Goal: Information Seeking & Learning: Learn about a topic

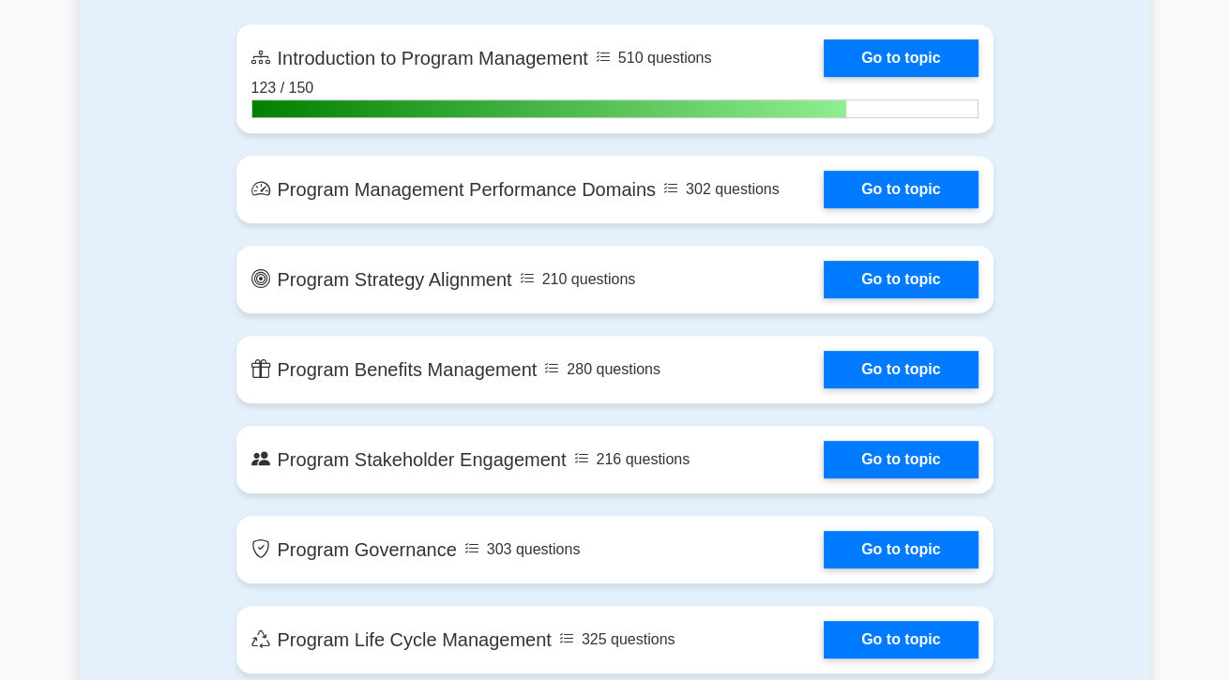
click at [925, 199] on link "Go to topic" at bounding box center [901, 190] width 154 height 38
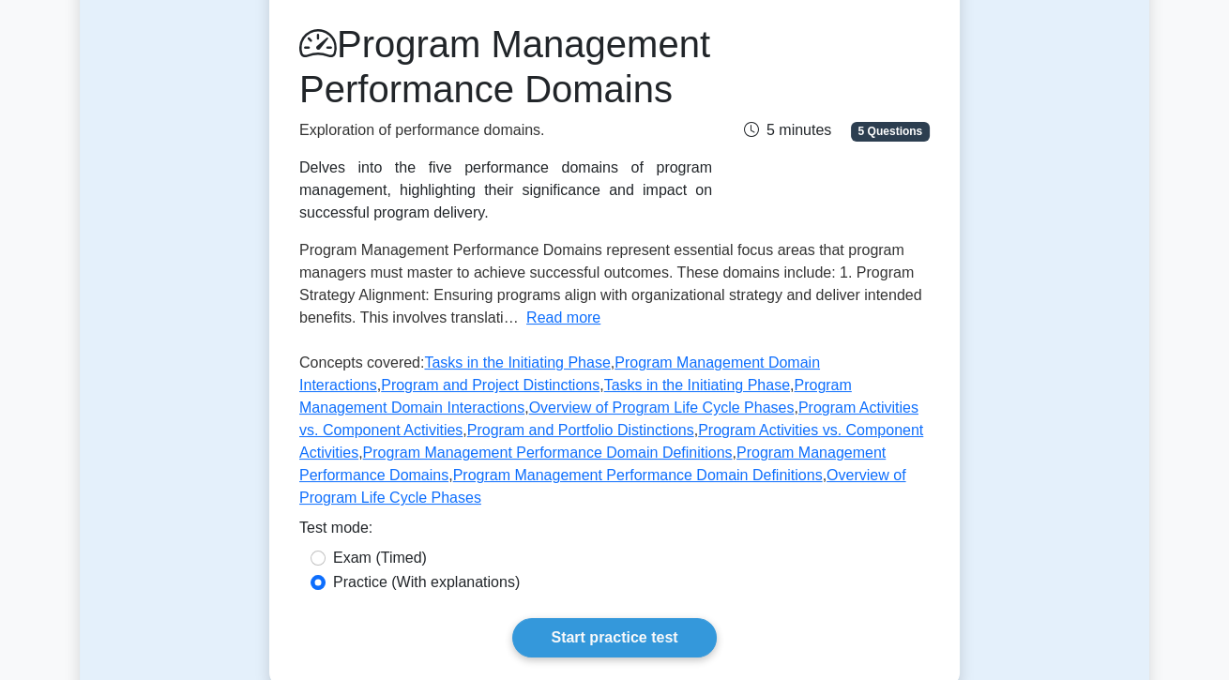
scroll to position [265, 0]
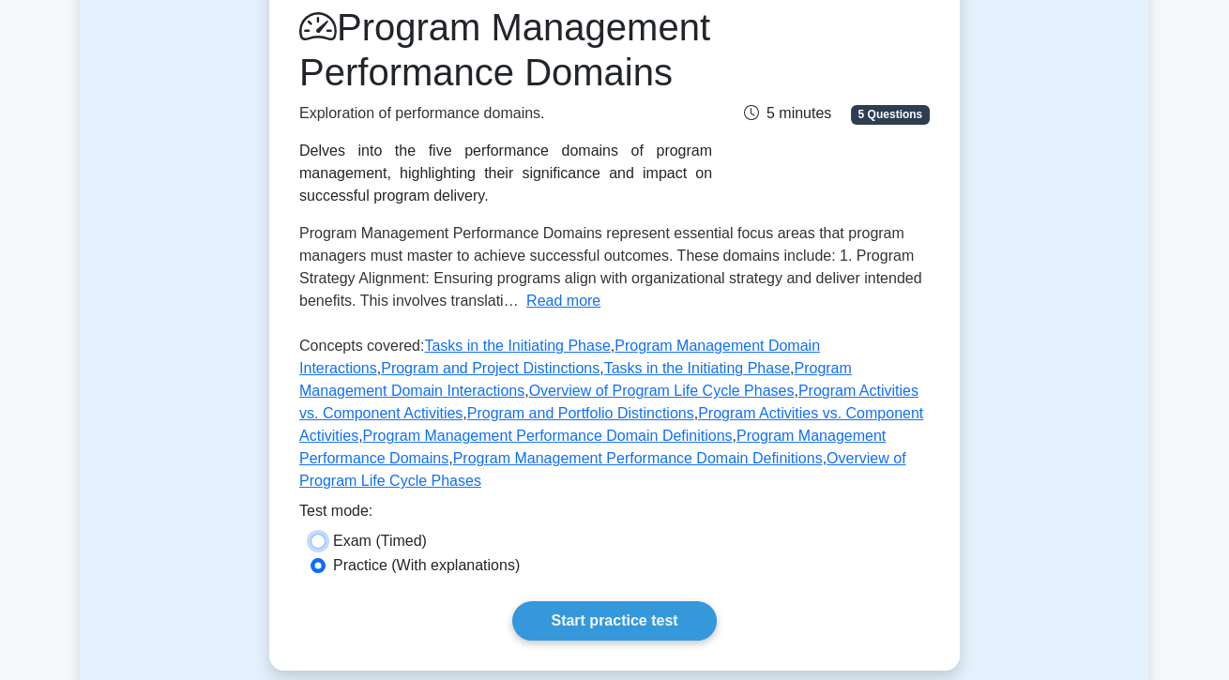
click at [312, 549] on input "Exam (Timed)" at bounding box center [318, 541] width 15 height 15
radio input "true"
click at [333, 577] on label "Practice (With explanations)" at bounding box center [426, 565] width 187 height 23
click at [326, 573] on input "Practice (With explanations)" at bounding box center [318, 565] width 15 height 15
radio input "true"
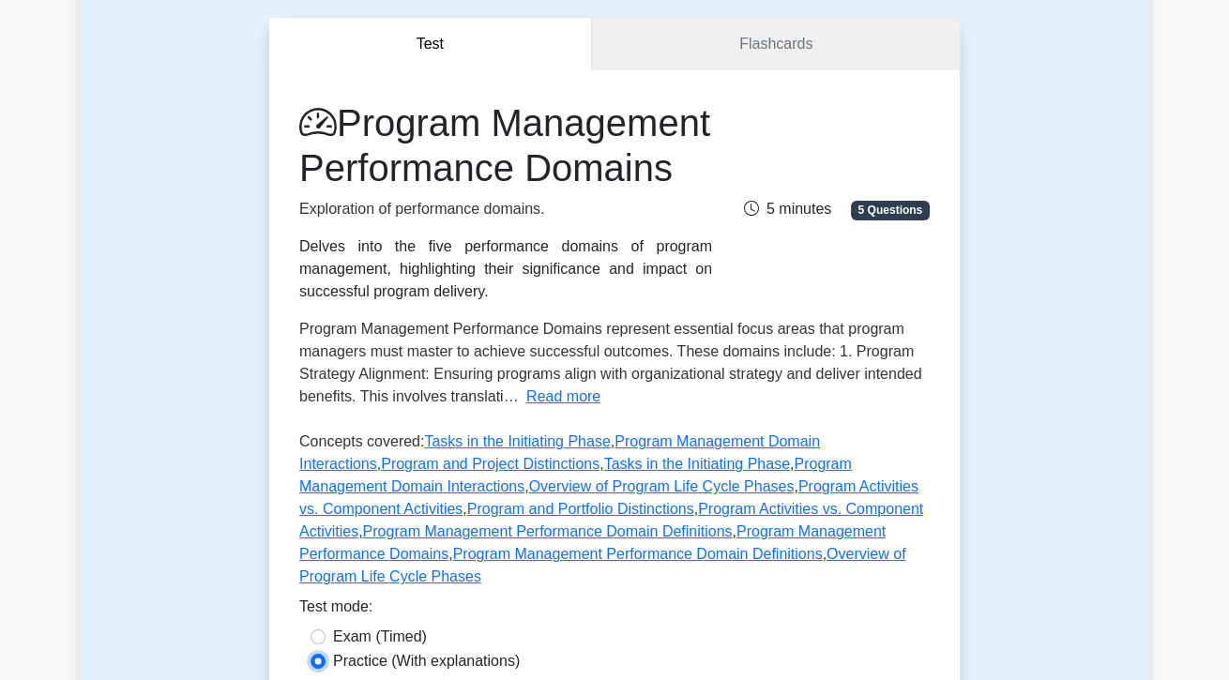
scroll to position [0, 0]
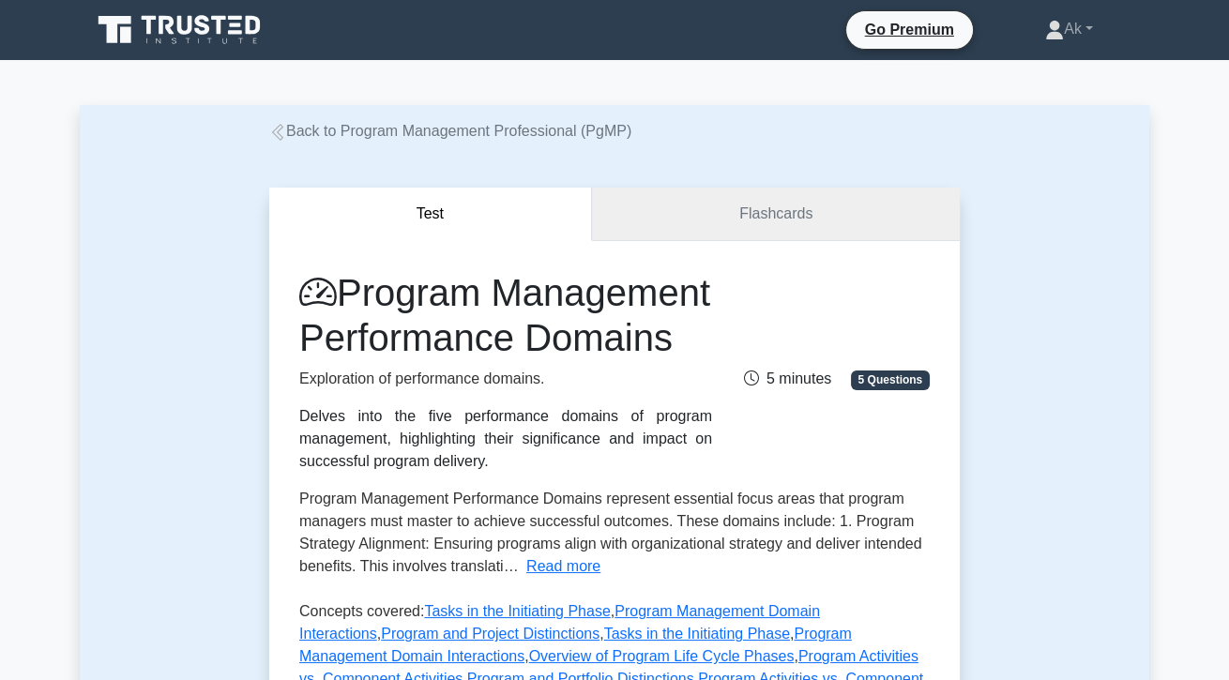
click at [860, 205] on link "Flashcards" at bounding box center [776, 214] width 368 height 53
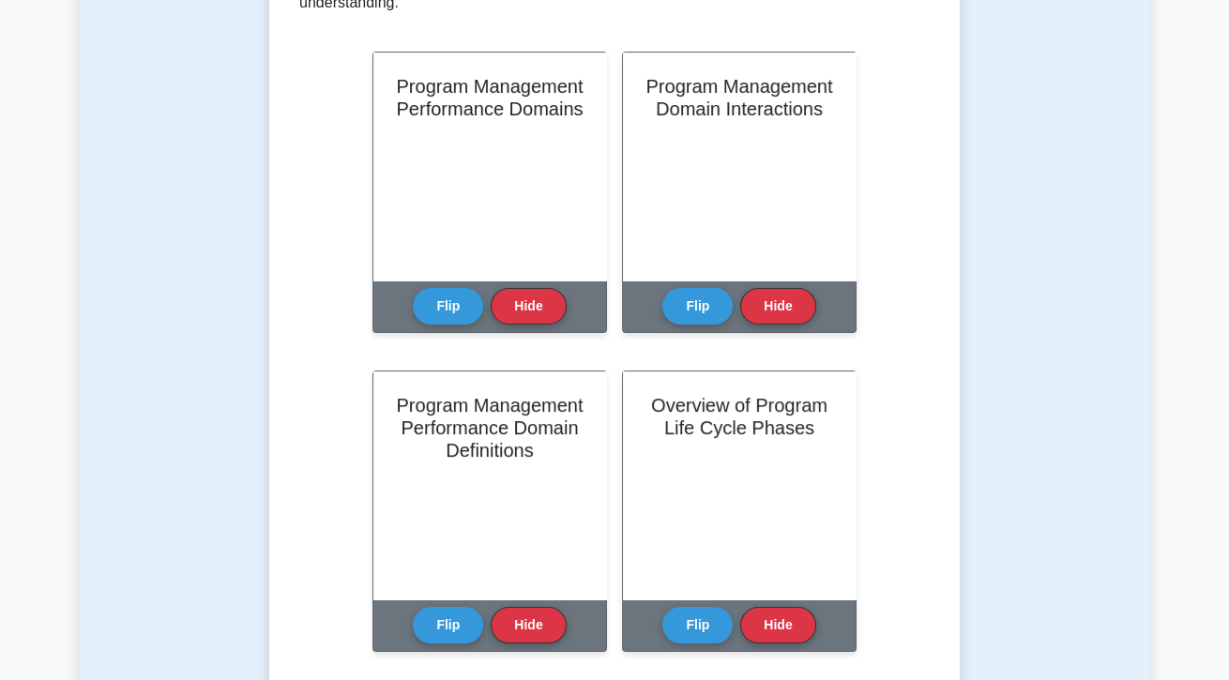
scroll to position [442, 0]
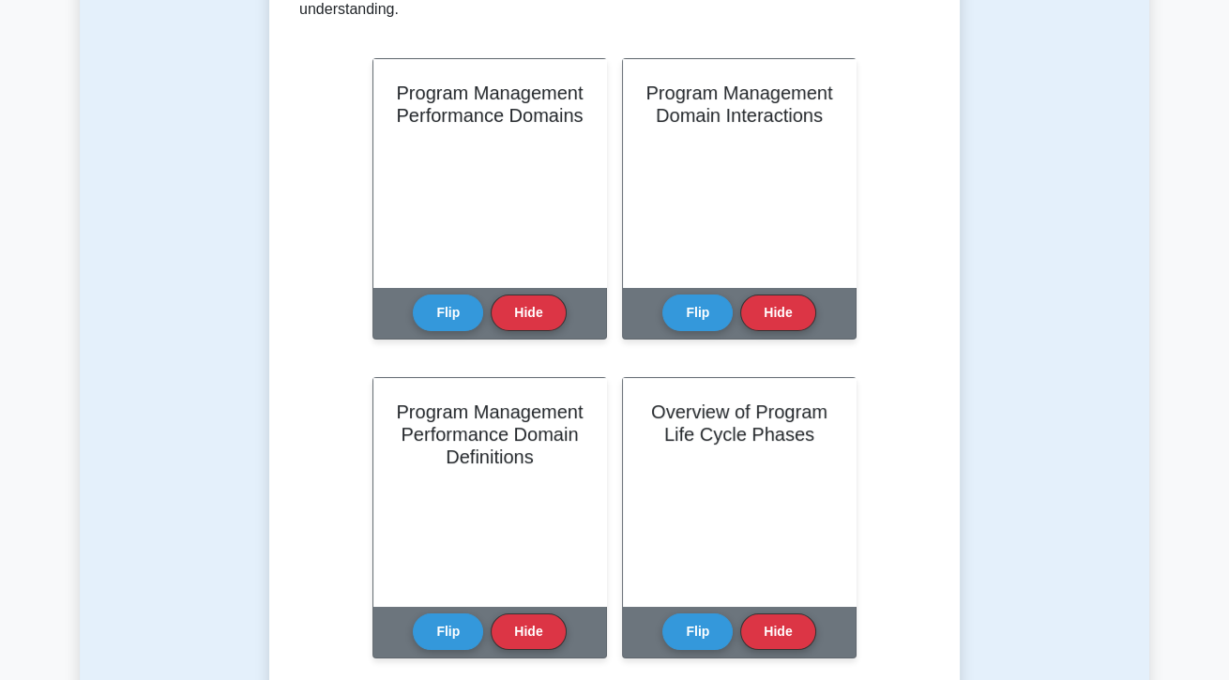
click at [686, 311] on button "Flip" at bounding box center [697, 313] width 70 height 37
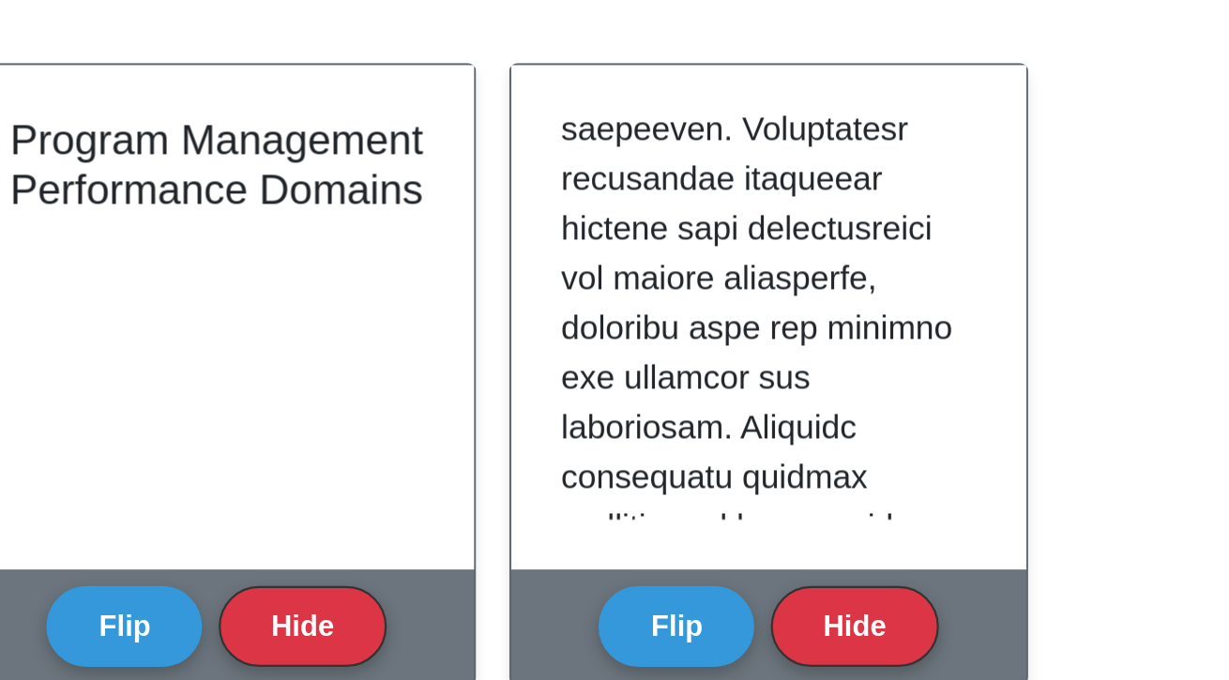
scroll to position [681, 0]
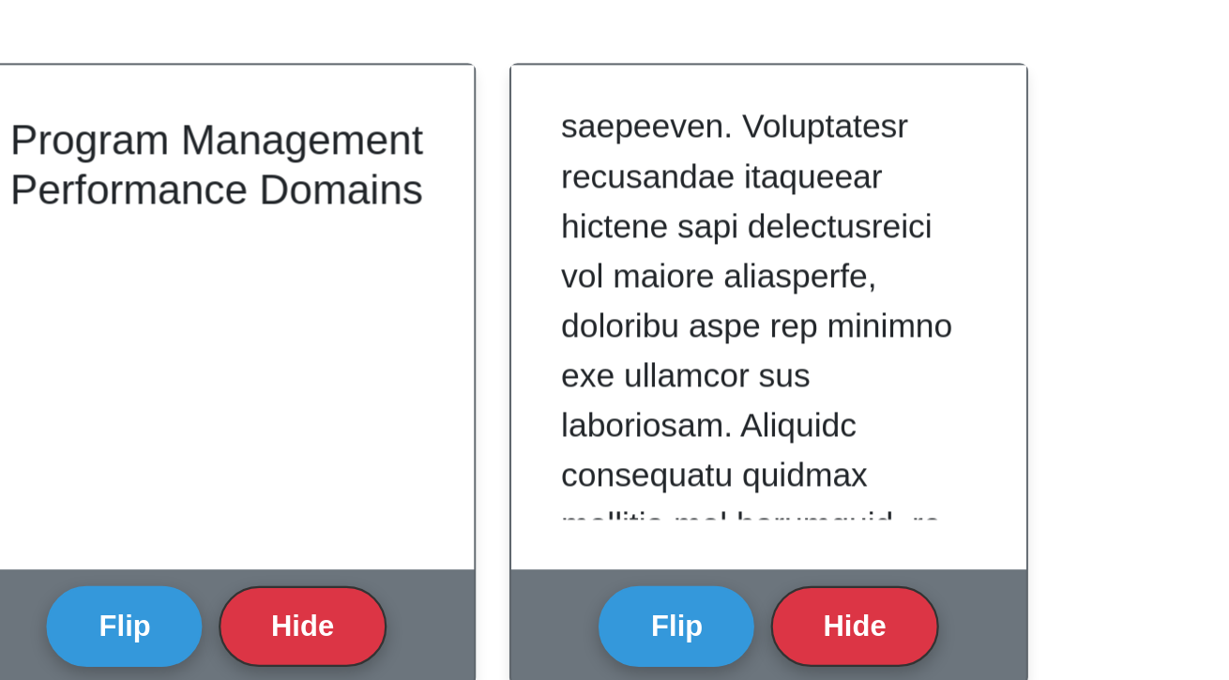
click at [822, 207] on div at bounding box center [739, 170] width 188 height 183
